Goal: Information Seeking & Learning: Learn about a topic

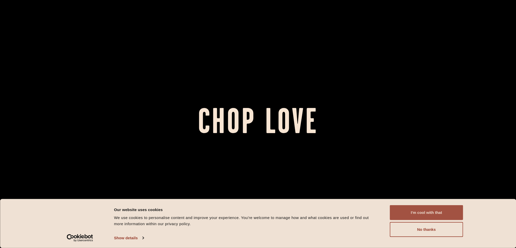
click at [420, 216] on button "I'm cool with that" at bounding box center [426, 212] width 73 height 15
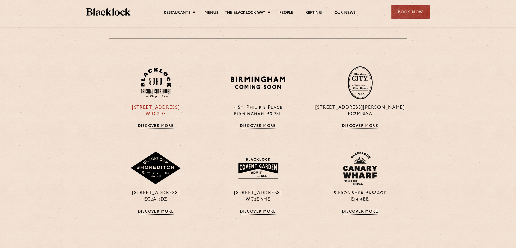
scroll to position [389, 0]
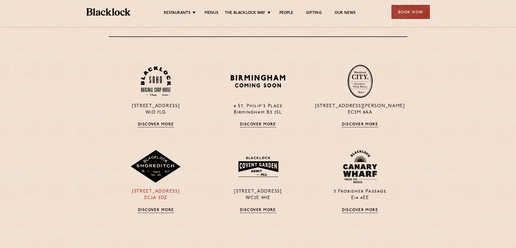
click at [150, 175] on img at bounding box center [155, 166] width 51 height 33
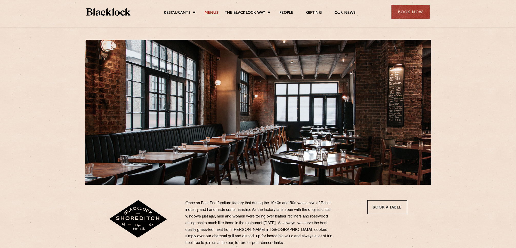
click at [217, 12] on link "Menus" at bounding box center [212, 14] width 14 height 6
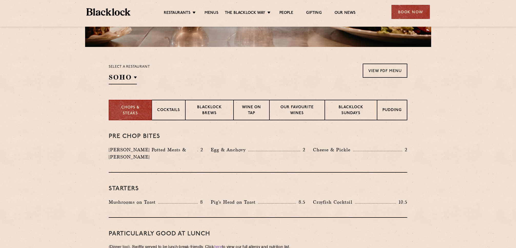
scroll to position [139, 0]
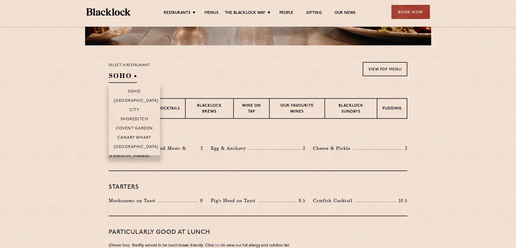
click at [132, 76] on h2 "SOHO" at bounding box center [123, 77] width 28 height 12
click at [127, 119] on p "Shoreditch" at bounding box center [135, 119] width 28 height 5
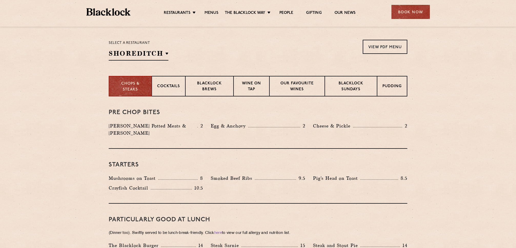
scroll to position [0, 0]
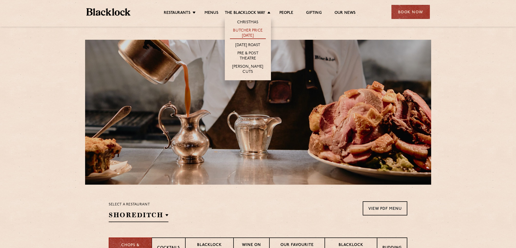
click at [249, 33] on link "Butcher Price [DATE]" at bounding box center [248, 33] width 36 height 11
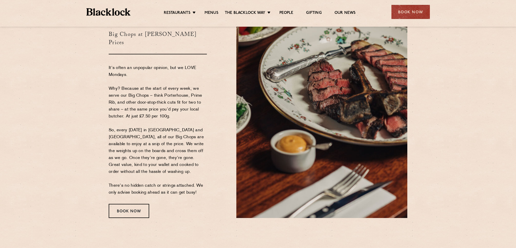
scroll to position [45, 0]
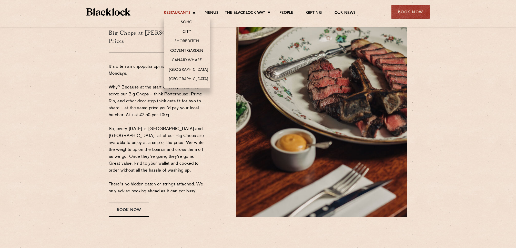
click at [182, 13] on link "Restaurants" at bounding box center [177, 14] width 27 height 6
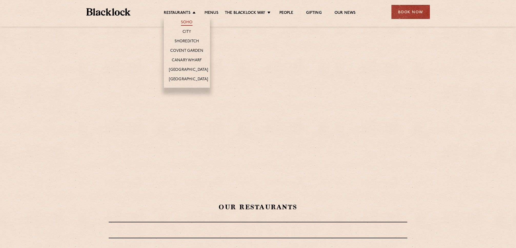
click at [185, 22] on link "Soho" at bounding box center [187, 23] width 12 height 6
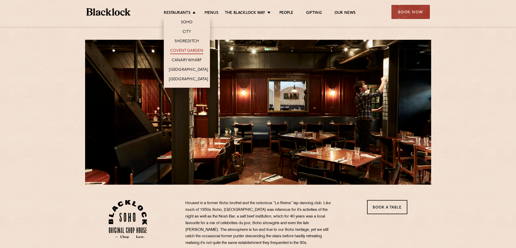
click at [191, 52] on link "Covent Garden" at bounding box center [186, 51] width 33 height 6
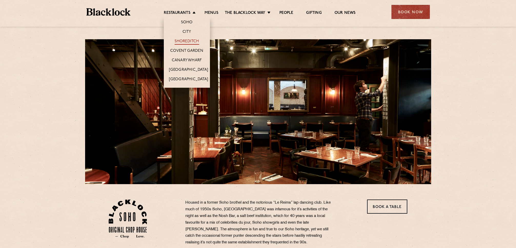
click at [188, 41] on link "Shoreditch" at bounding box center [187, 42] width 25 height 6
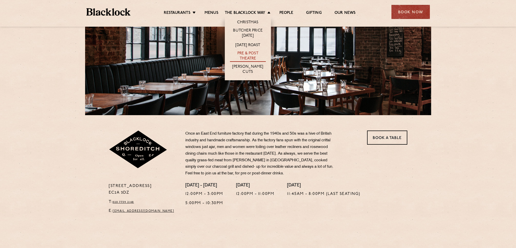
scroll to position [69, 0]
click at [240, 56] on link "Pre & Post Theatre" at bounding box center [248, 56] width 36 height 11
